Goal: Task Accomplishment & Management: Use online tool/utility

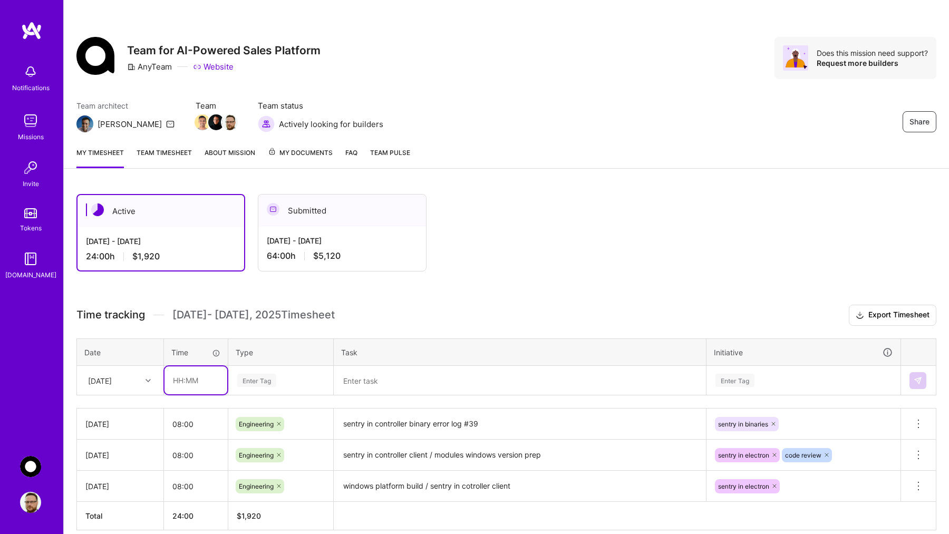
click at [182, 385] on input "text" at bounding box center [196, 381] width 63 height 28
type input "08:00"
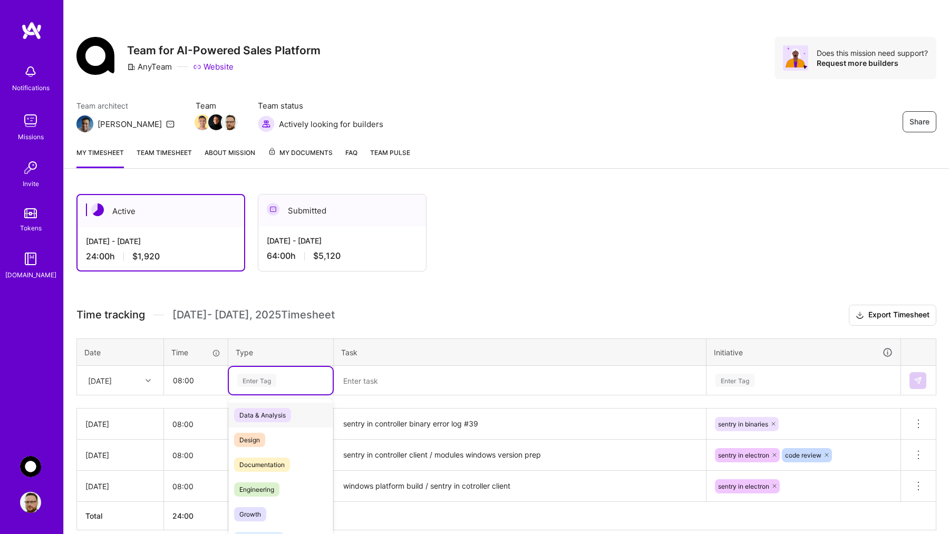
scroll to position [26, 0]
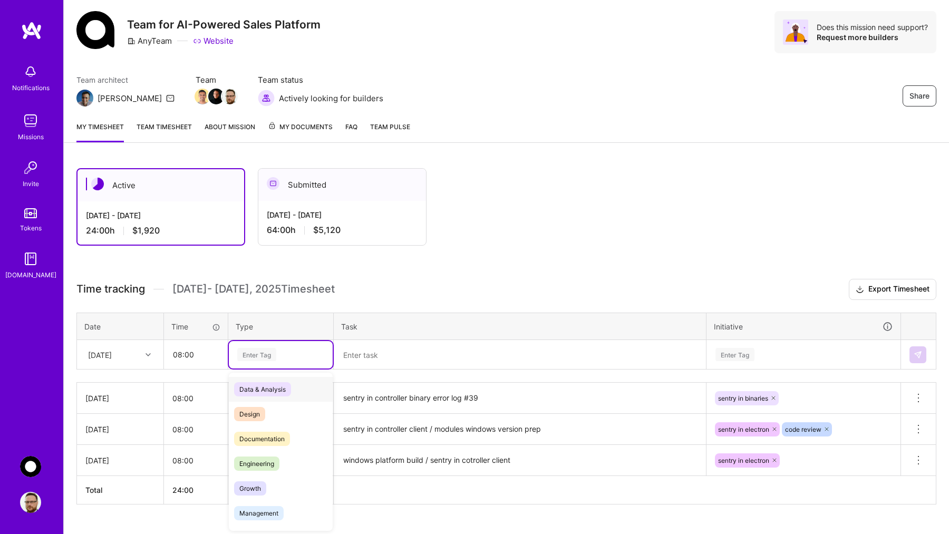
click at [281, 369] on div "option Data & Analysis focused, 0 of 2. 17 results available. Use Up and Down t…" at bounding box center [281, 354] width 104 height 27
type input "eng"
click at [262, 389] on span "Engineering" at bounding box center [256, 389] width 45 height 14
click at [370, 357] on textarea at bounding box center [520, 354] width 370 height 27
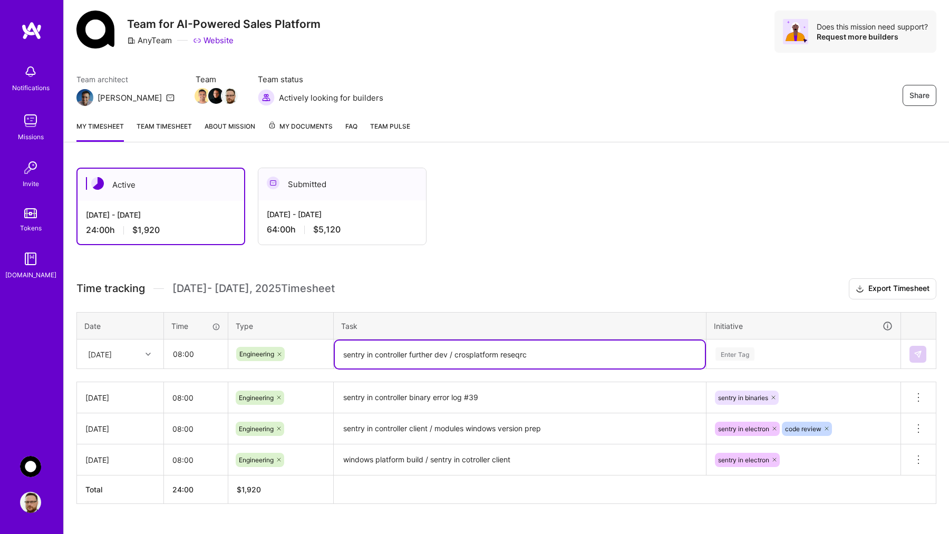
click at [473, 357] on textarea "sentry in controller further dev / crosplatform reseqrc" at bounding box center [520, 355] width 370 height 28
click at [521, 353] on textarea "sentry in controller further dev / crossplatform reseqrc" at bounding box center [520, 355] width 370 height 28
click at [479, 354] on textarea "sentry in controller further dev / crossplatform options research and tests" at bounding box center [520, 355] width 370 height 28
type textarea "sentry in controller further dev / crossplatform options research and tests"
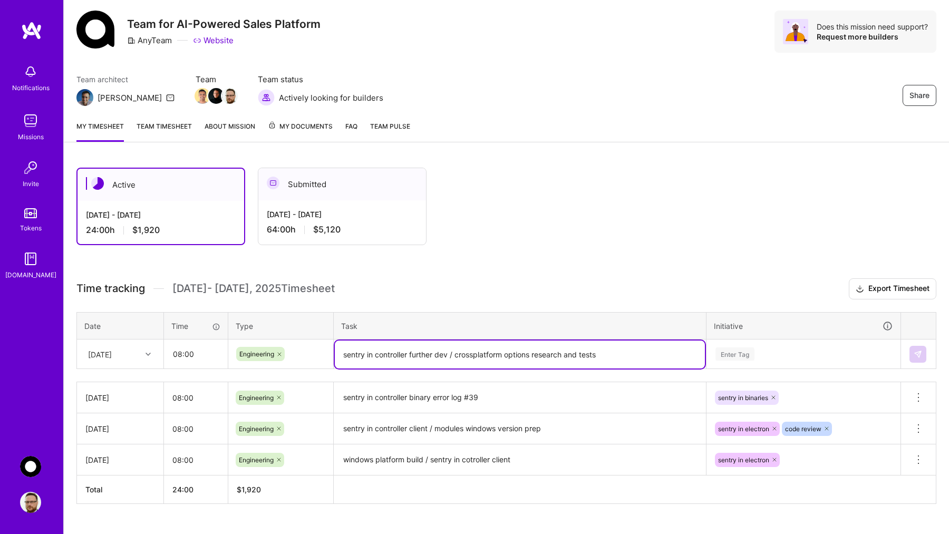
scroll to position [80, 0]
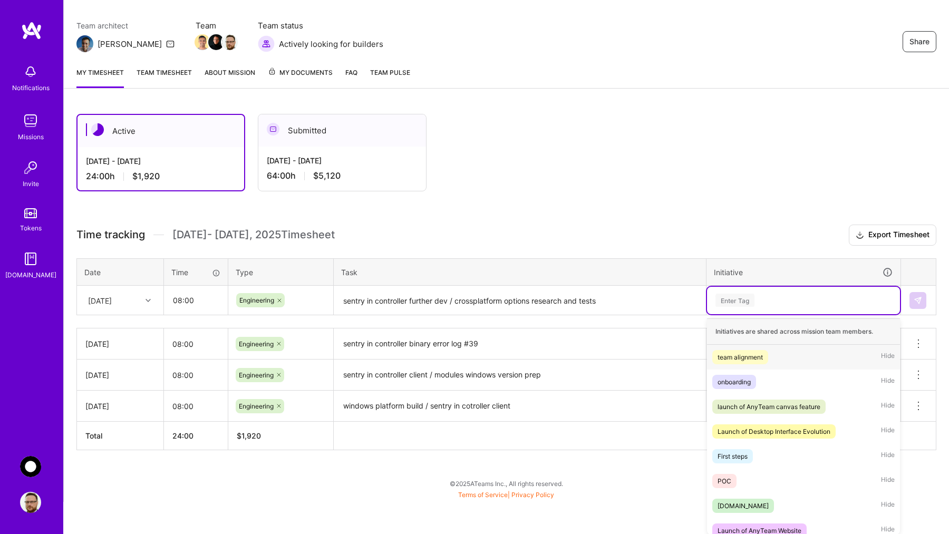
click at [753, 314] on div "option team alignment focused, 1 of 17. 17 results available. Use Up and Down t…" at bounding box center [803, 300] width 193 height 27
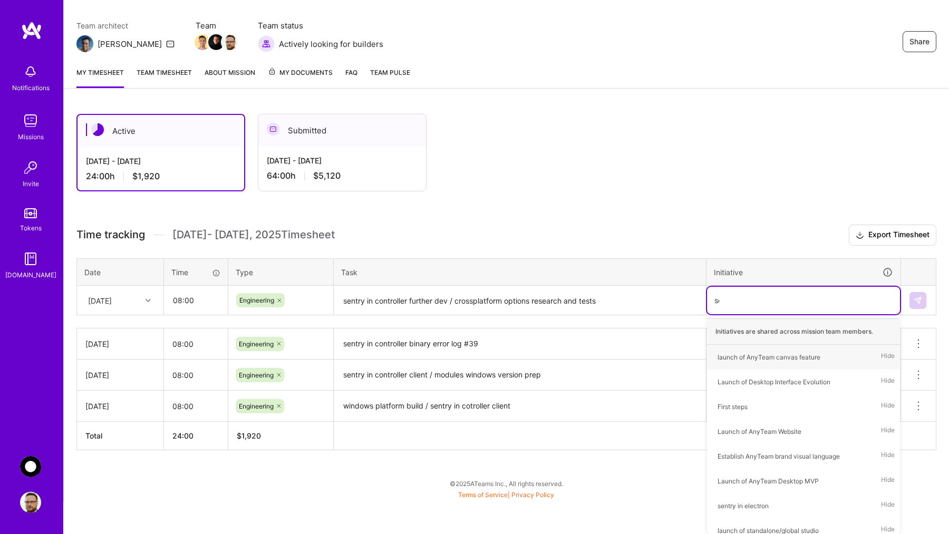
scroll to position [47, 0]
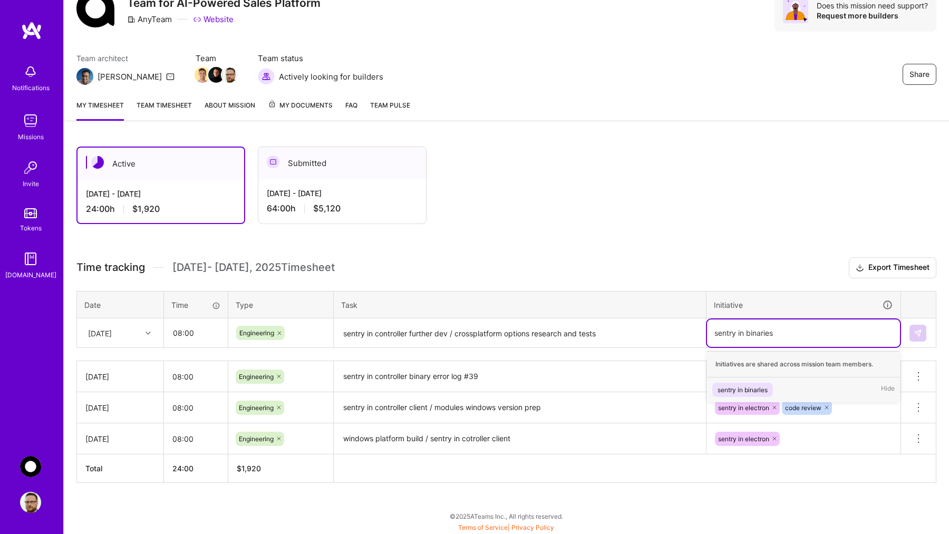
type input "sentry in binaries"
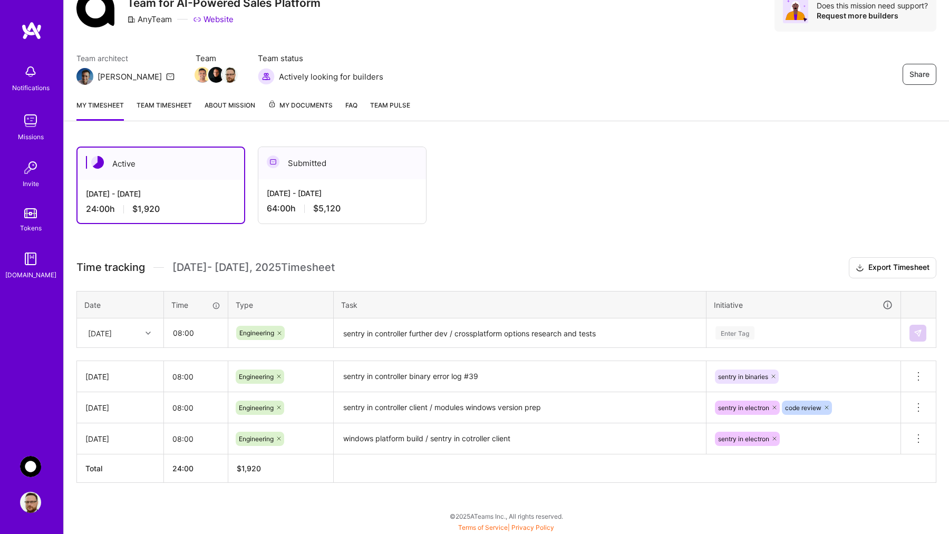
click at [831, 248] on div "Active [DATE] - [DATE] 24:00 h $1,920 Submitted [DATE] - [DATE] 64:00 h $5,120 …" at bounding box center [506, 334] width 885 height 401
click at [757, 342] on div "Enter Tag" at bounding box center [803, 332] width 193 height 27
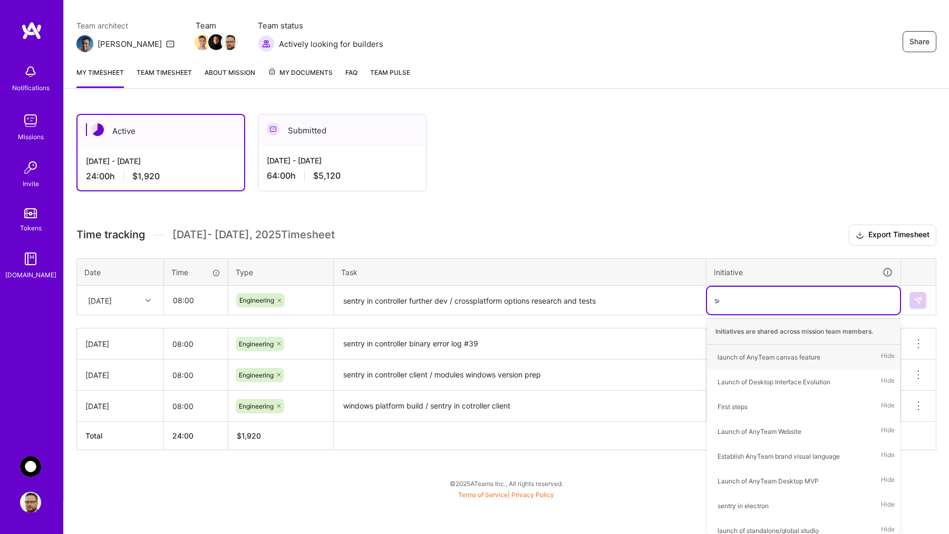
scroll to position [47, 0]
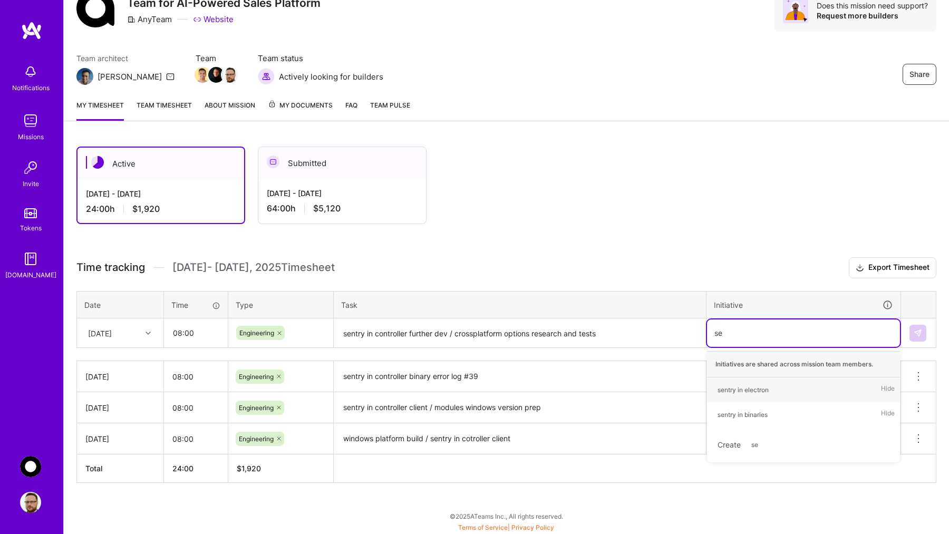
type input "sen"
click at [744, 417] on div "sentry in binaries" at bounding box center [743, 414] width 50 height 11
type input "c"
type input "crossplatform dev"
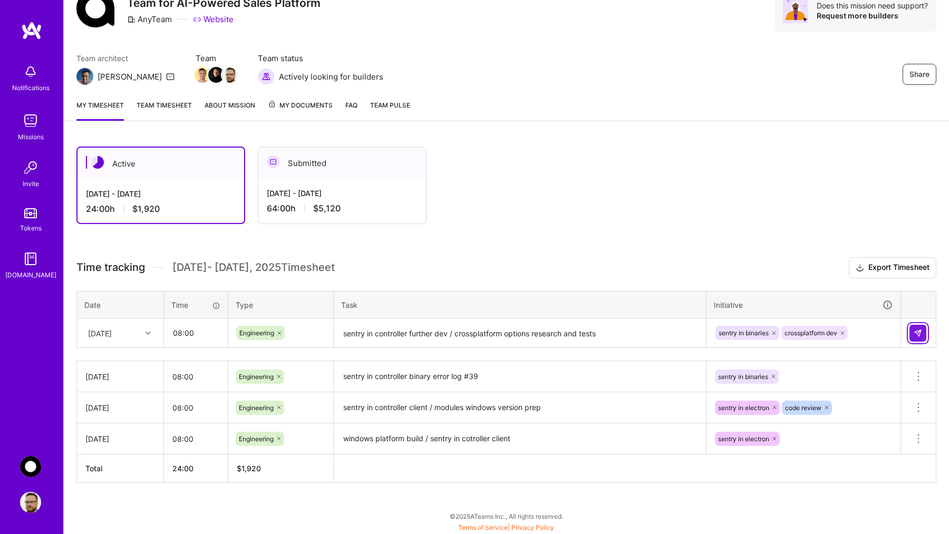
click at [917, 338] on button at bounding box center [918, 333] width 17 height 17
